Goal: Task Accomplishment & Management: Use online tool/utility

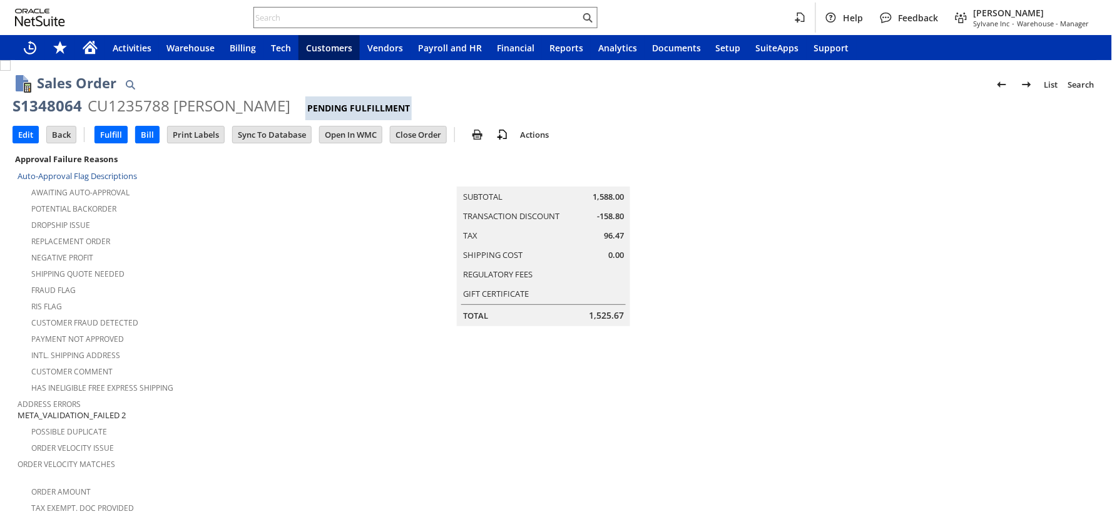
scroll to position [717, 0]
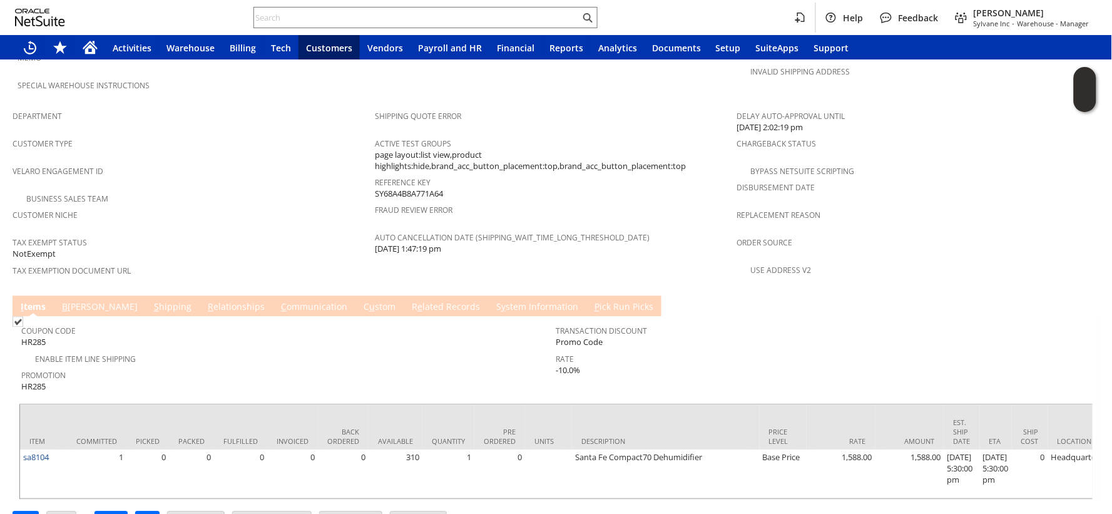
click at [146, 296] on td "S hipping" at bounding box center [173, 306] width 54 height 21
click at [154, 301] on span "S" at bounding box center [156, 307] width 5 height 12
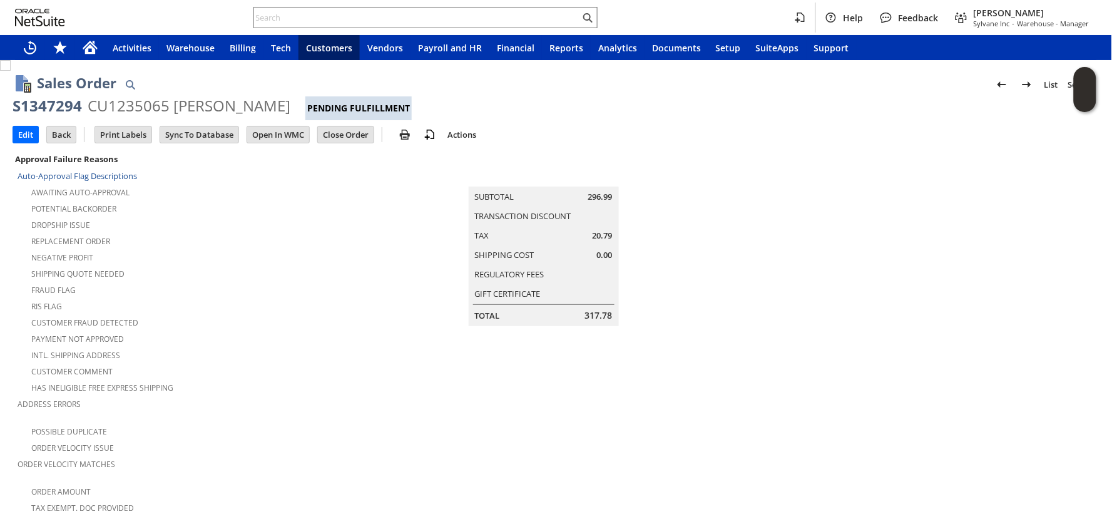
scroll to position [772, 0]
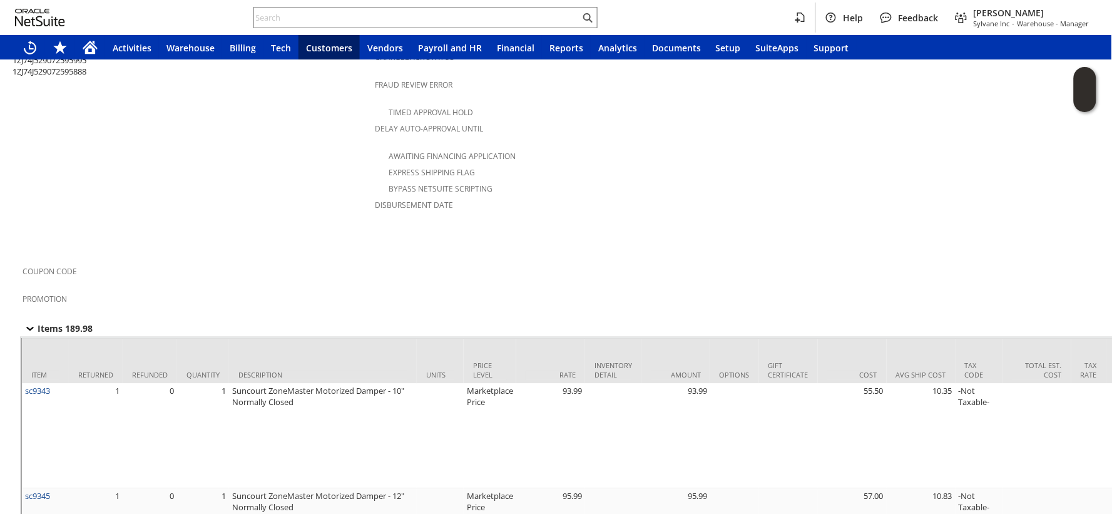
scroll to position [626, 0]
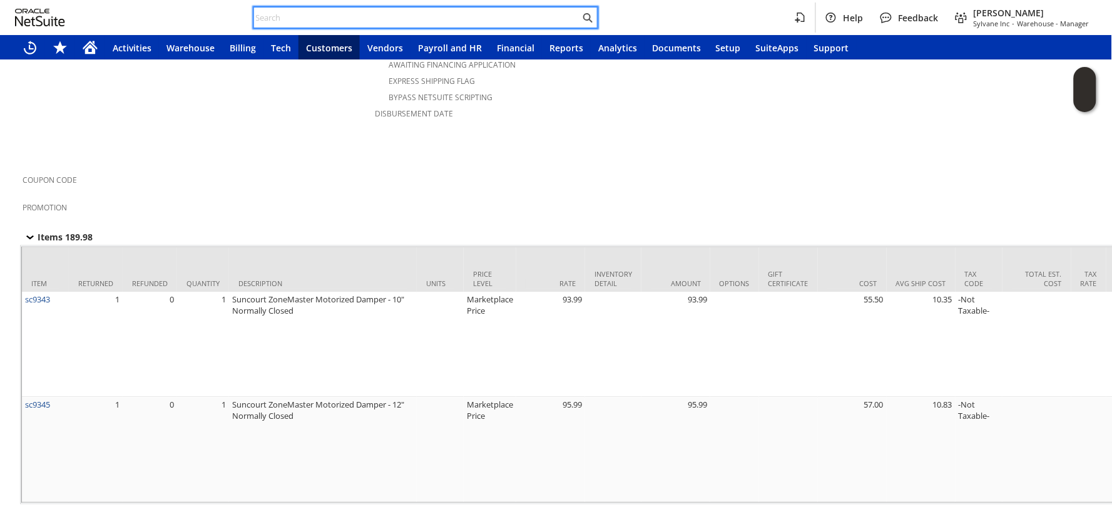
click at [345, 16] on input "text" at bounding box center [417, 17] width 326 height 15
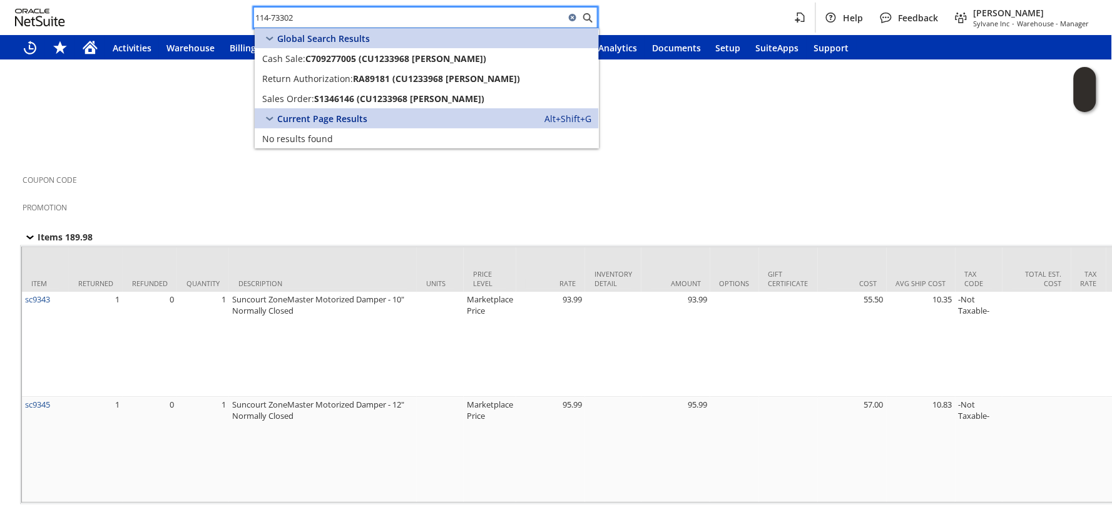
type input "114-73302"
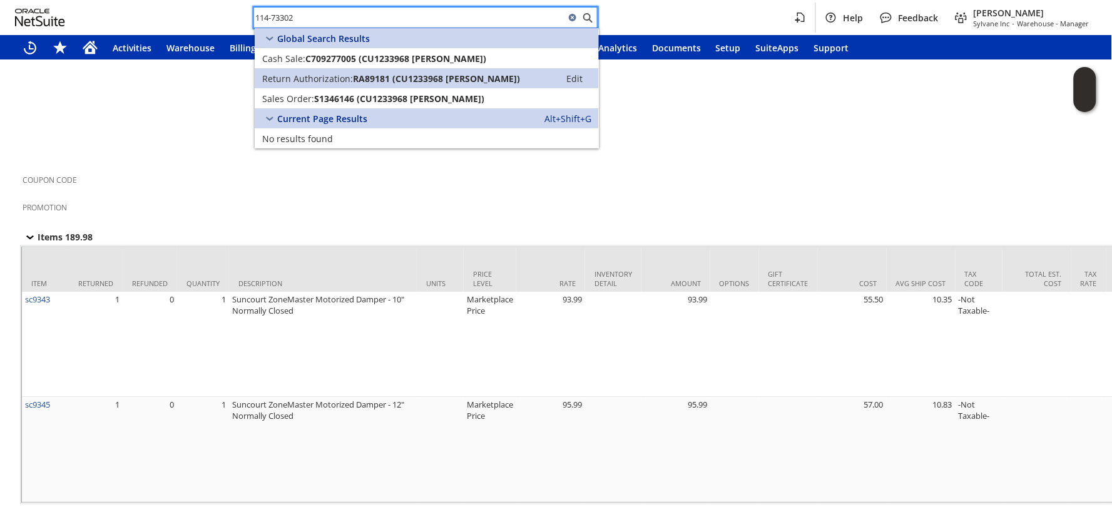
click at [339, 76] on span "Return Authorization:" at bounding box center [307, 79] width 91 height 12
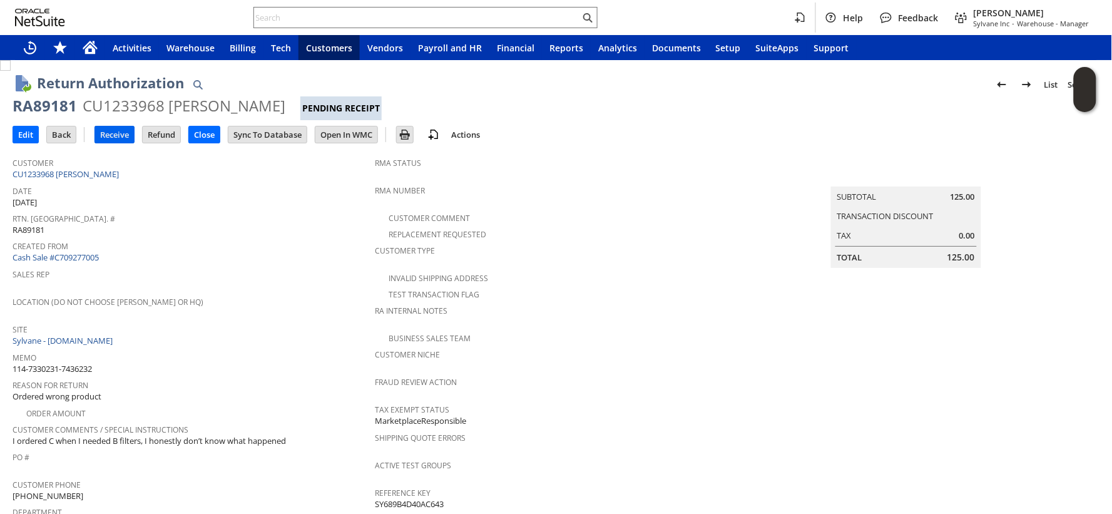
click at [111, 135] on input "Receive" at bounding box center [114, 134] width 39 height 16
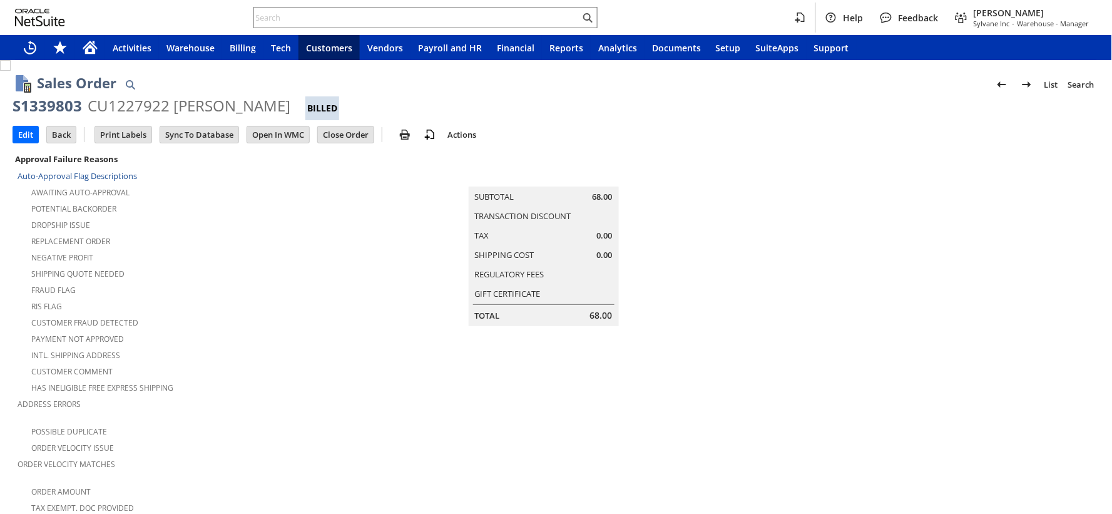
scroll to position [347, 0]
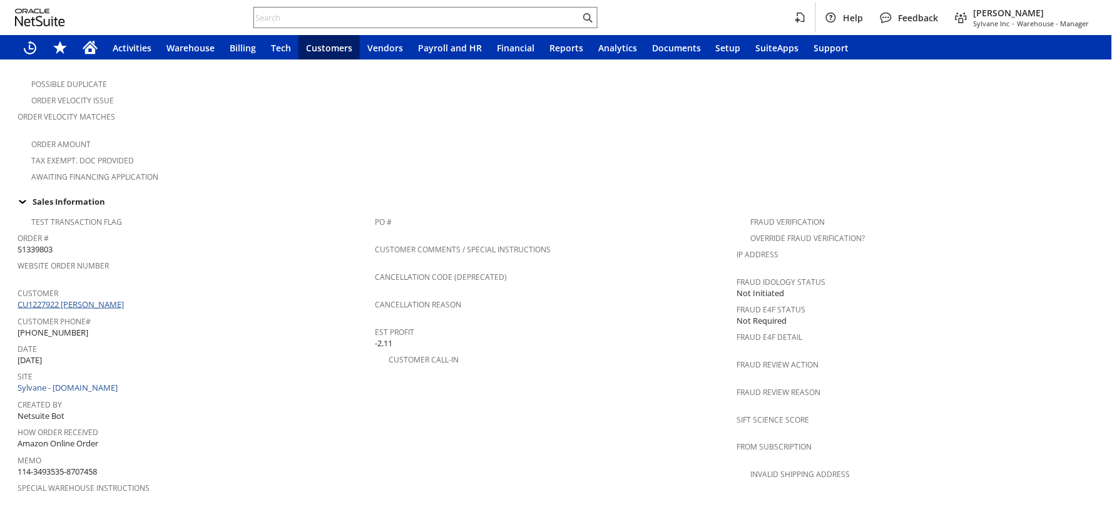
click at [110, 299] on link "CU1227922 annette Customer" at bounding box center [73, 304] width 110 height 11
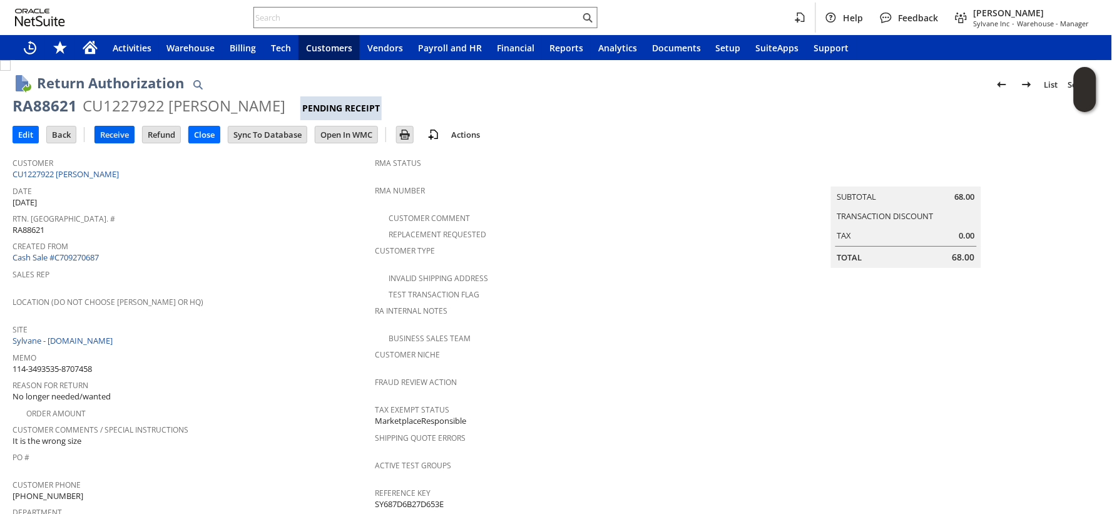
click at [111, 139] on input "Receive" at bounding box center [114, 134] width 39 height 16
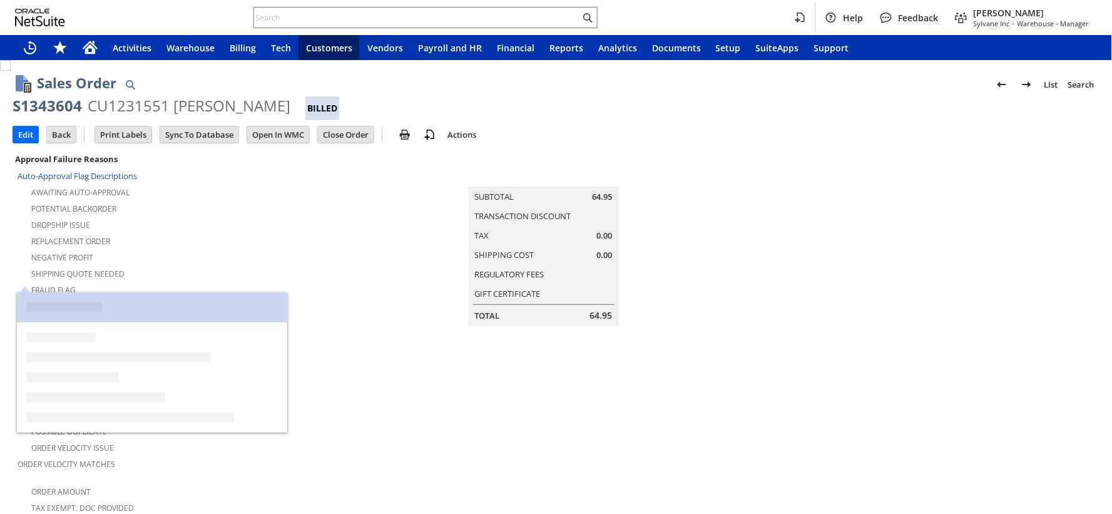
scroll to position [347, 0]
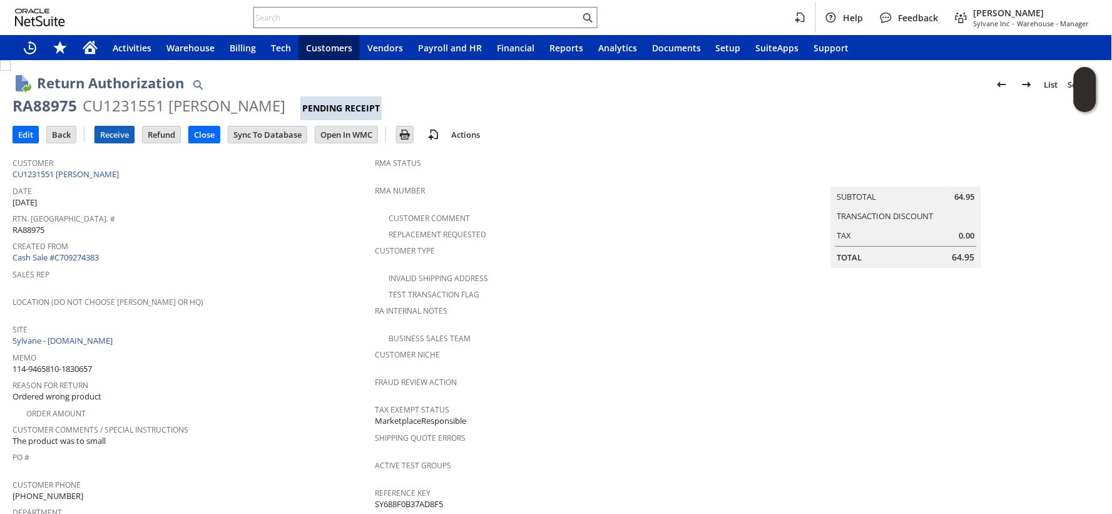
click at [103, 133] on input "Receive" at bounding box center [114, 134] width 39 height 16
click at [115, 139] on input "Receive" at bounding box center [114, 134] width 39 height 16
click at [103, 135] on input "Receive" at bounding box center [114, 134] width 39 height 16
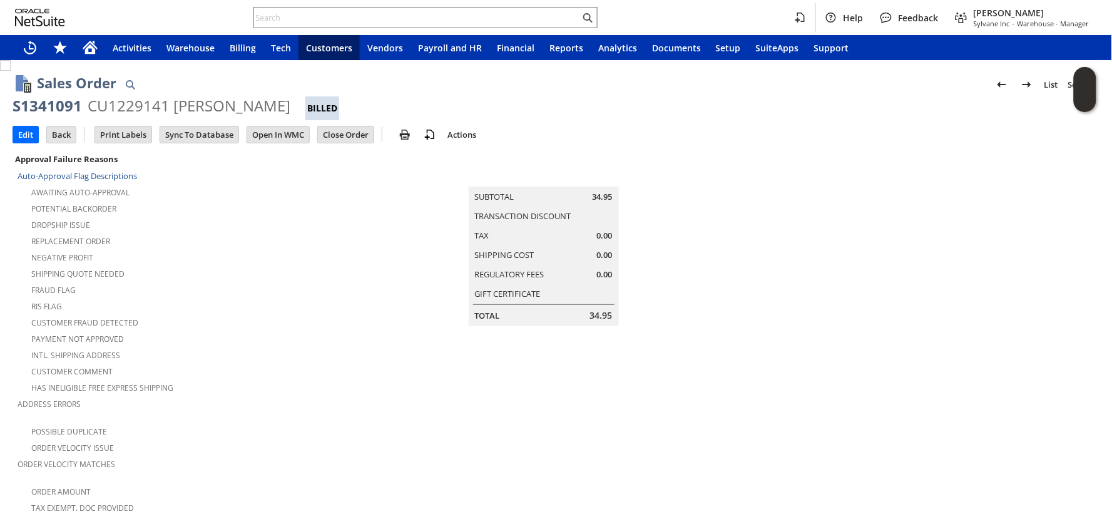
click at [39, 103] on div "S1341091" at bounding box center [47, 106] width 69 height 20
copy div "S1341091"
click at [298, 18] on input "text" at bounding box center [417, 17] width 326 height 15
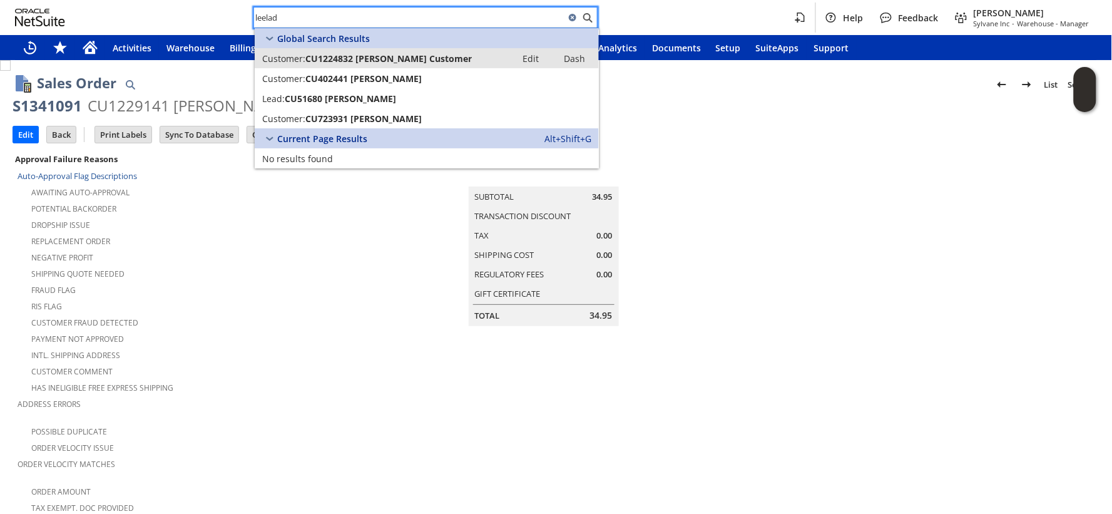
type input "leelad"
click at [315, 57] on span "CU1224832 leeladhar Customer" at bounding box center [388, 59] width 166 height 12
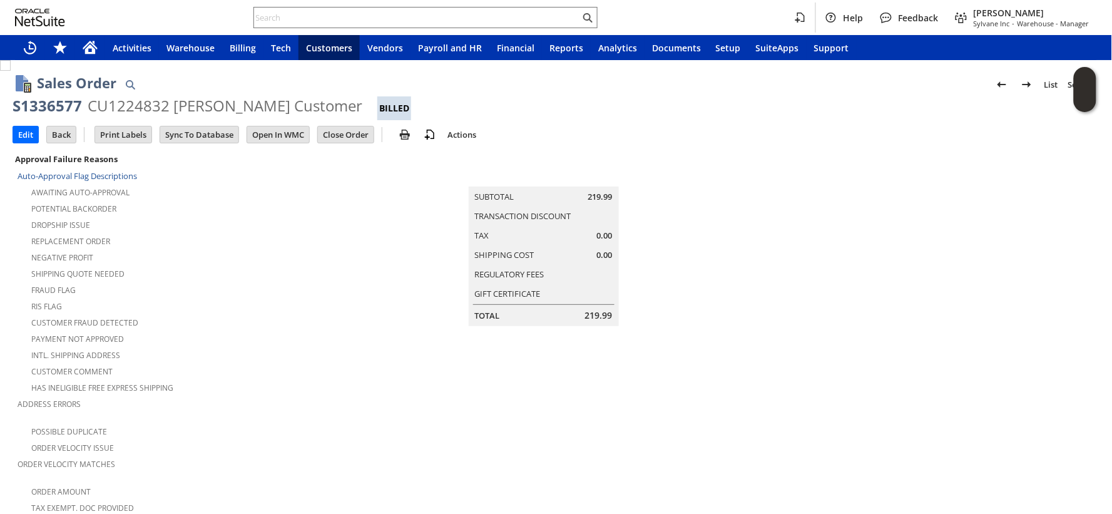
click at [41, 111] on div "S1336577" at bounding box center [47, 106] width 69 height 20
copy div "S1336577"
click at [371, 27] on div at bounding box center [425, 17] width 344 height 21
click at [373, 16] on input "text" at bounding box center [417, 17] width 326 height 15
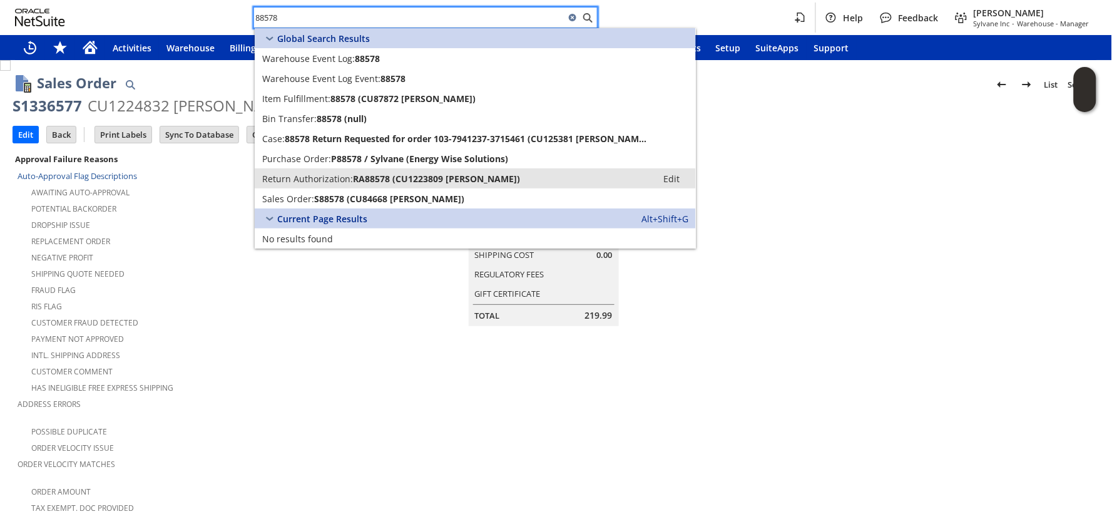
type input "88578"
click at [332, 173] on span "Return Authorization:" at bounding box center [307, 179] width 91 height 12
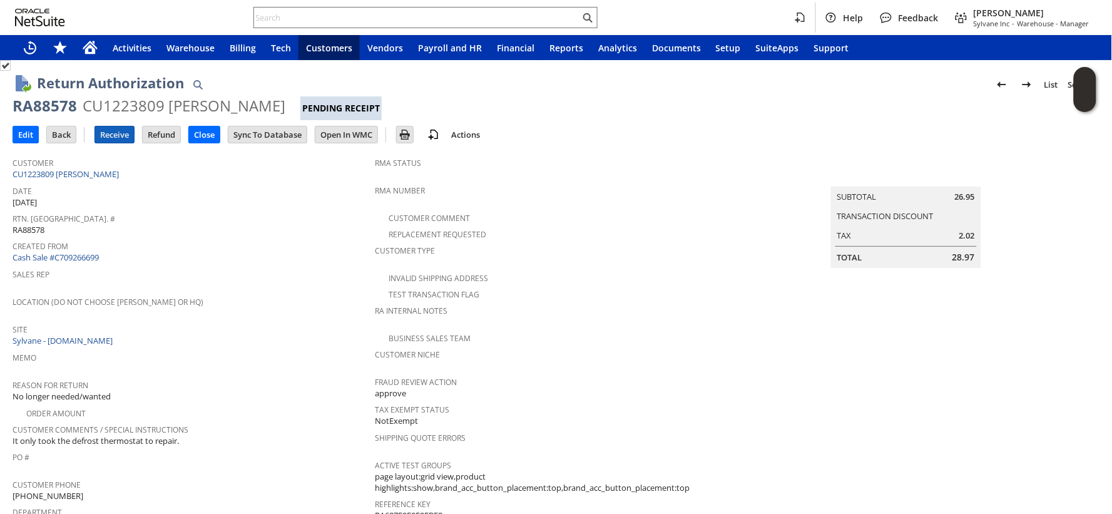
click at [109, 136] on input "Receive" at bounding box center [114, 134] width 39 height 16
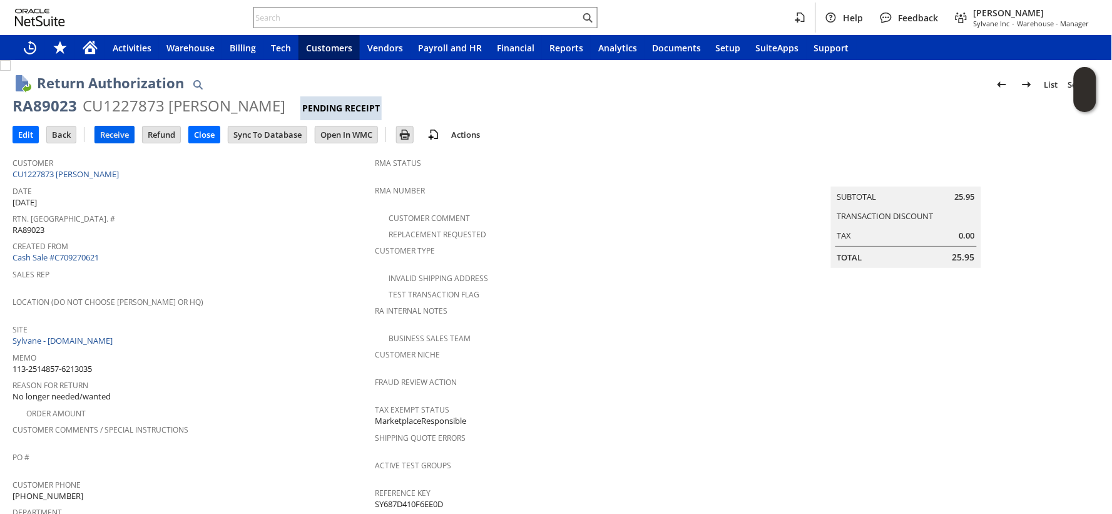
click at [105, 134] on input "Receive" at bounding box center [114, 134] width 39 height 16
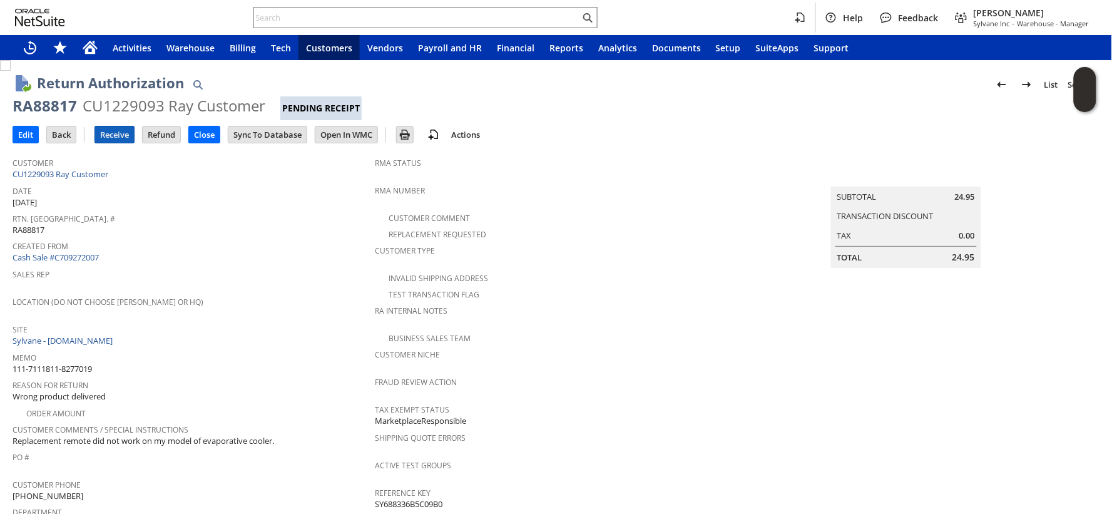
click at [110, 139] on input "Receive" at bounding box center [114, 134] width 39 height 16
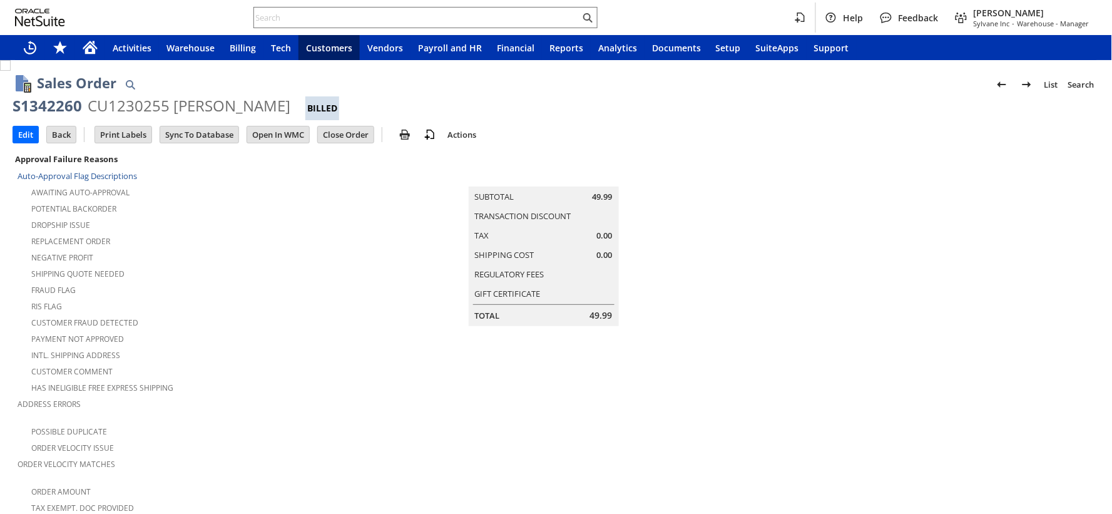
scroll to position [392, 0]
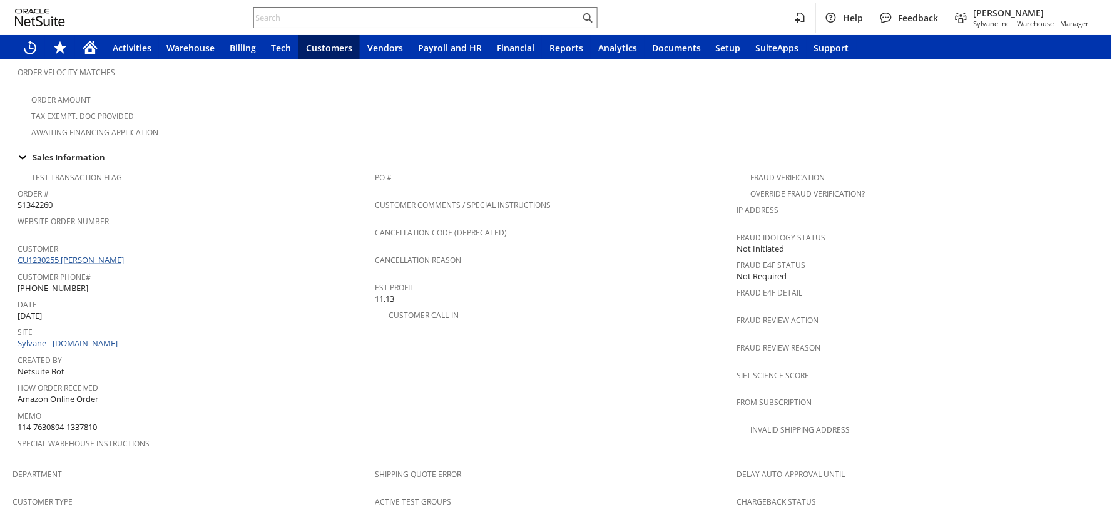
click at [124, 254] on span at bounding box center [125, 259] width 3 height 11
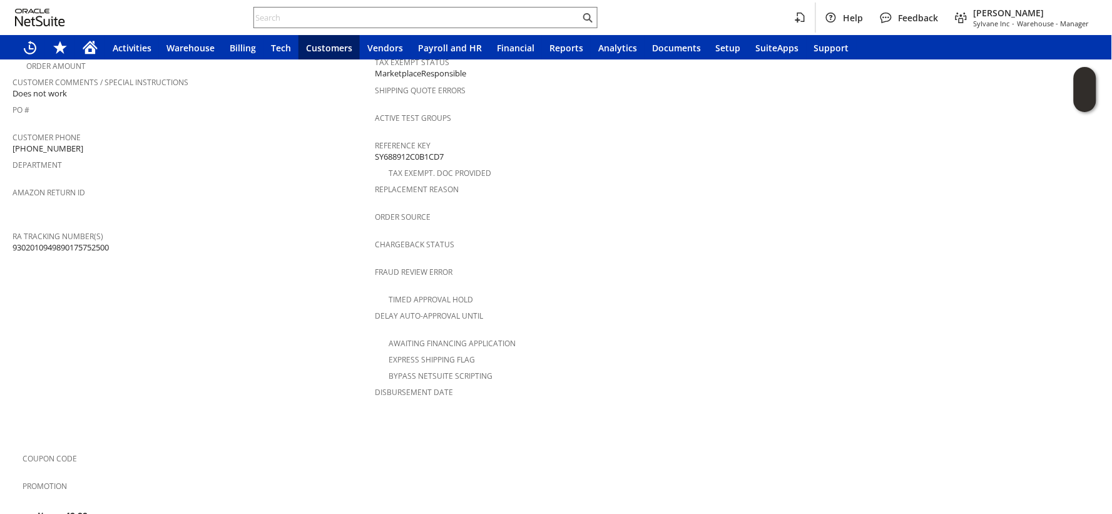
scroll to position [626, 0]
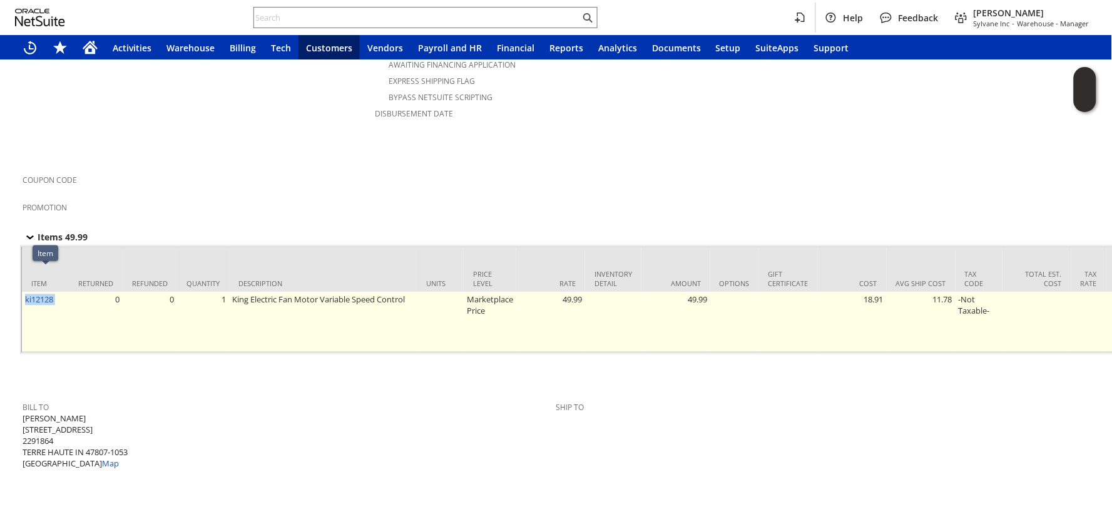
drag, startPoint x: 76, startPoint y: 283, endPoint x: 24, endPoint y: 280, distance: 52.6
copy tr "ki12128"
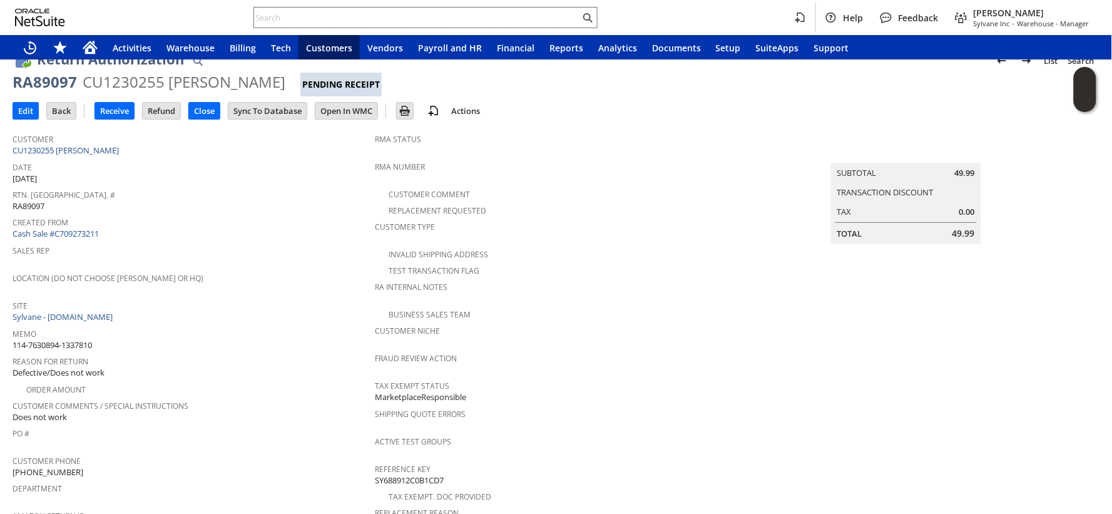
scroll to position [0, 0]
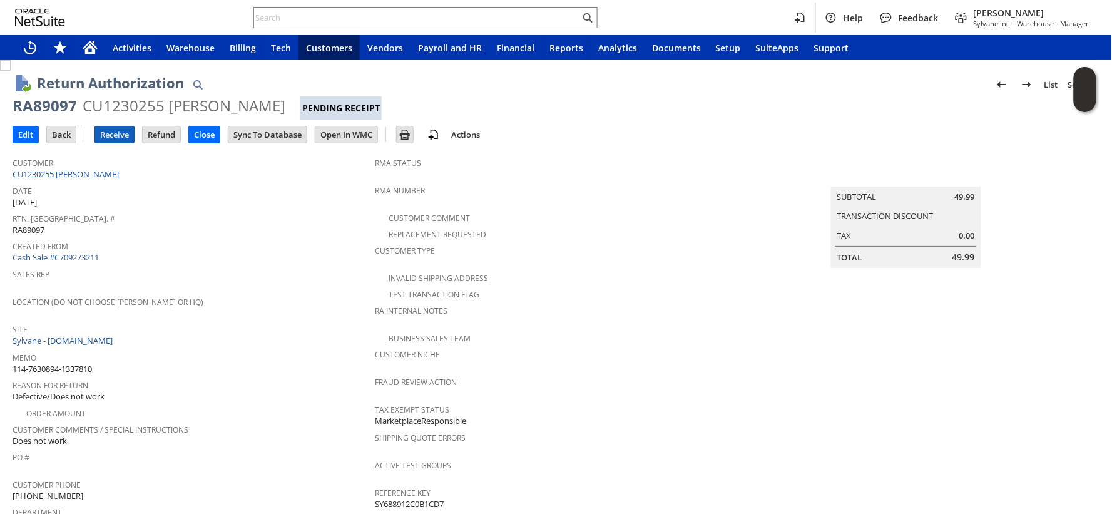
click at [108, 130] on input "Receive" at bounding box center [114, 134] width 39 height 16
click at [109, 132] on input "Receive" at bounding box center [114, 134] width 39 height 16
click at [114, 128] on input "Receive" at bounding box center [114, 134] width 39 height 16
click at [109, 133] on input "Receive" at bounding box center [114, 134] width 39 height 16
click at [113, 133] on input "Receive" at bounding box center [114, 134] width 39 height 16
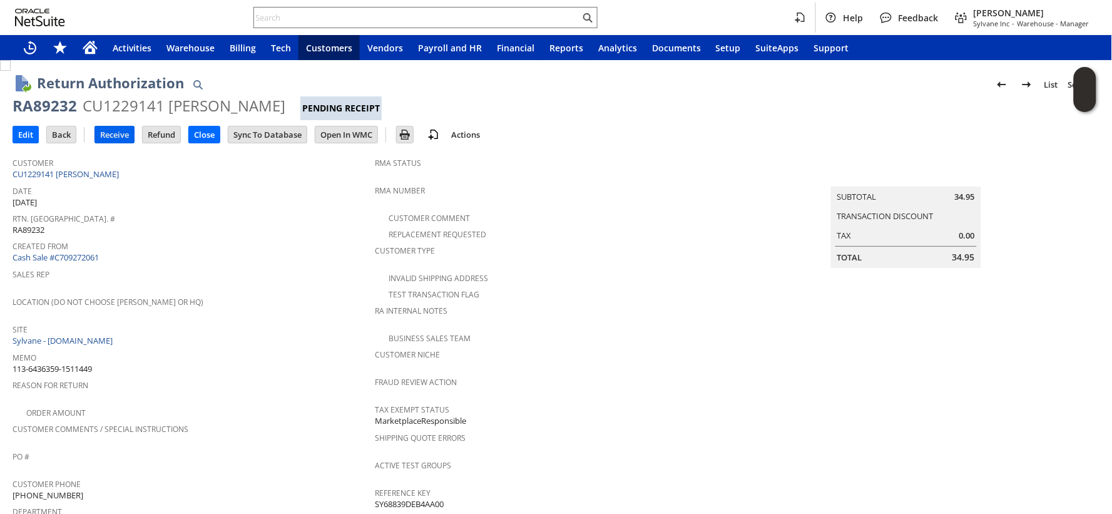
click at [108, 142] on input "Receive" at bounding box center [114, 134] width 39 height 16
click at [118, 123] on td "Receive" at bounding box center [119, 134] width 48 height 23
click at [118, 128] on input "Receive" at bounding box center [114, 134] width 39 height 16
